Goal: Task Accomplishment & Management: Use online tool/utility

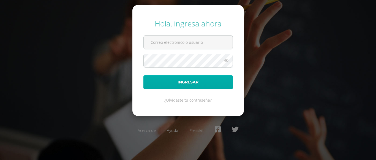
type input "[EMAIL_ADDRESS][DOMAIN_NAME]"
click at [198, 77] on button "Ingresar" at bounding box center [187, 82] width 89 height 14
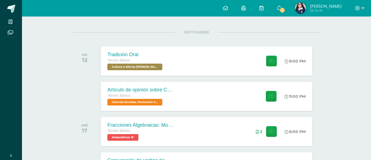
scroll to position [62, 0]
click at [204, 98] on div "Artículo de opinión sobre Conflicto Armado Interno Tercero Básico Ciencias Soci…" at bounding box center [207, 95] width 214 height 29
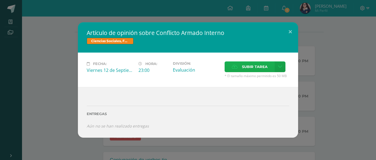
click at [237, 70] on label "Subir tarea" at bounding box center [249, 66] width 50 height 11
click at [0, 0] on input "Subir tarea" at bounding box center [0, 0] width 0 height 0
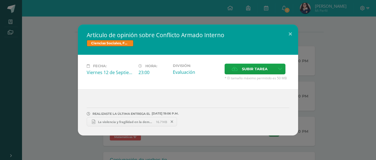
click at [356, 72] on div "Artículo de opinión sobre Conflicto Armado Interno Ciencias Sociales, Formación…" at bounding box center [187, 79] width 371 height 111
